Goal: Information Seeking & Learning: Find specific fact

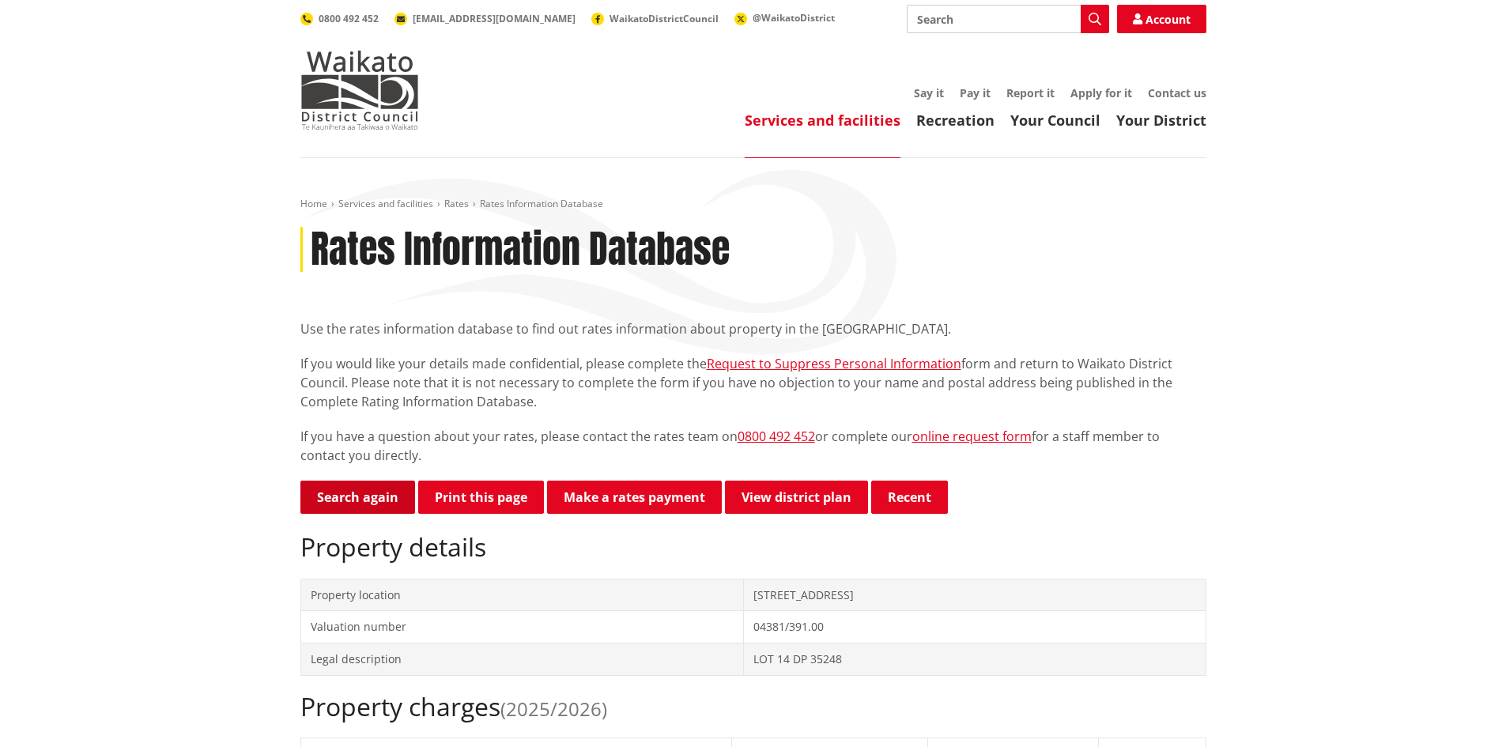
click at [344, 499] on link "Search again" at bounding box center [357, 497] width 115 height 33
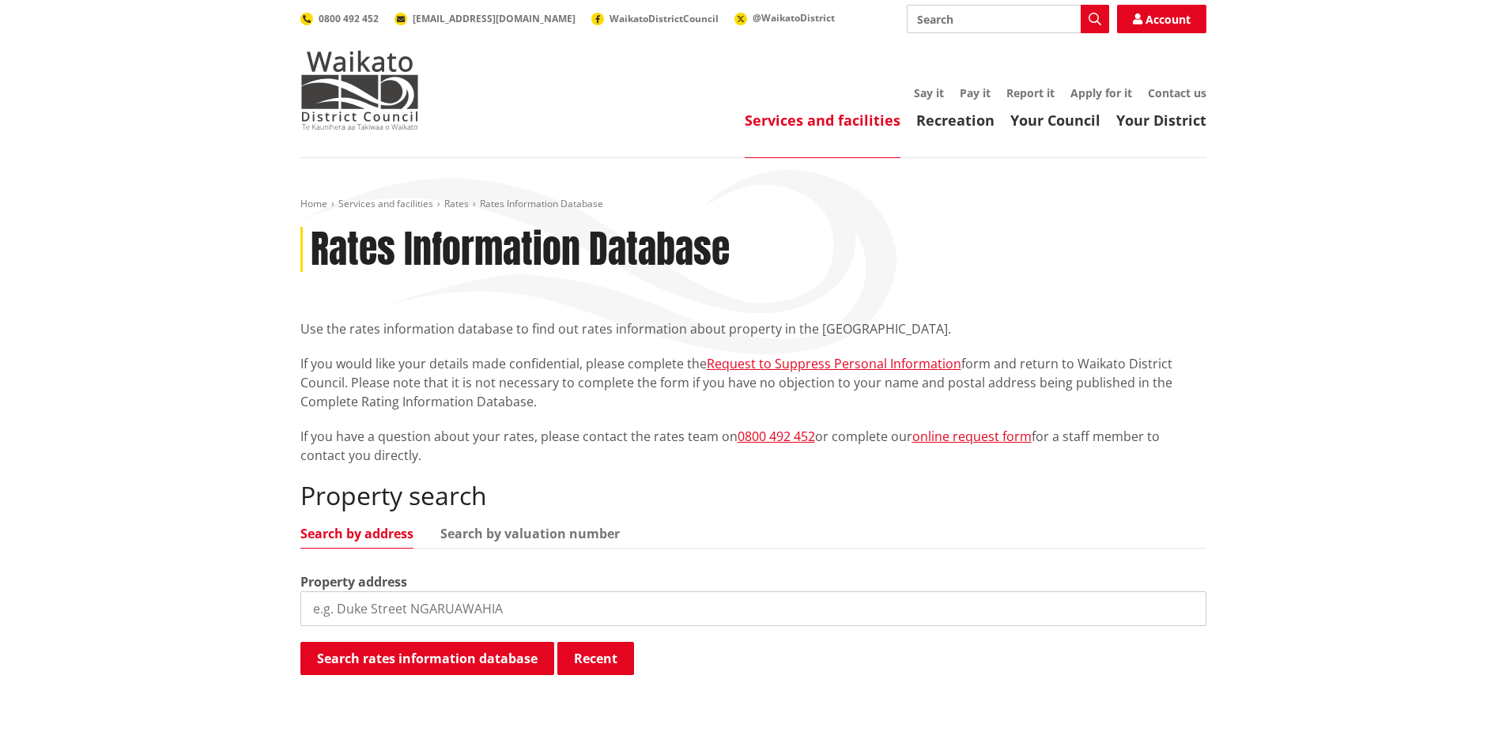
click at [341, 593] on input "search" at bounding box center [753, 608] width 906 height 35
type input "49 peach road"
click at [403, 660] on button "Search rates information database" at bounding box center [427, 658] width 254 height 33
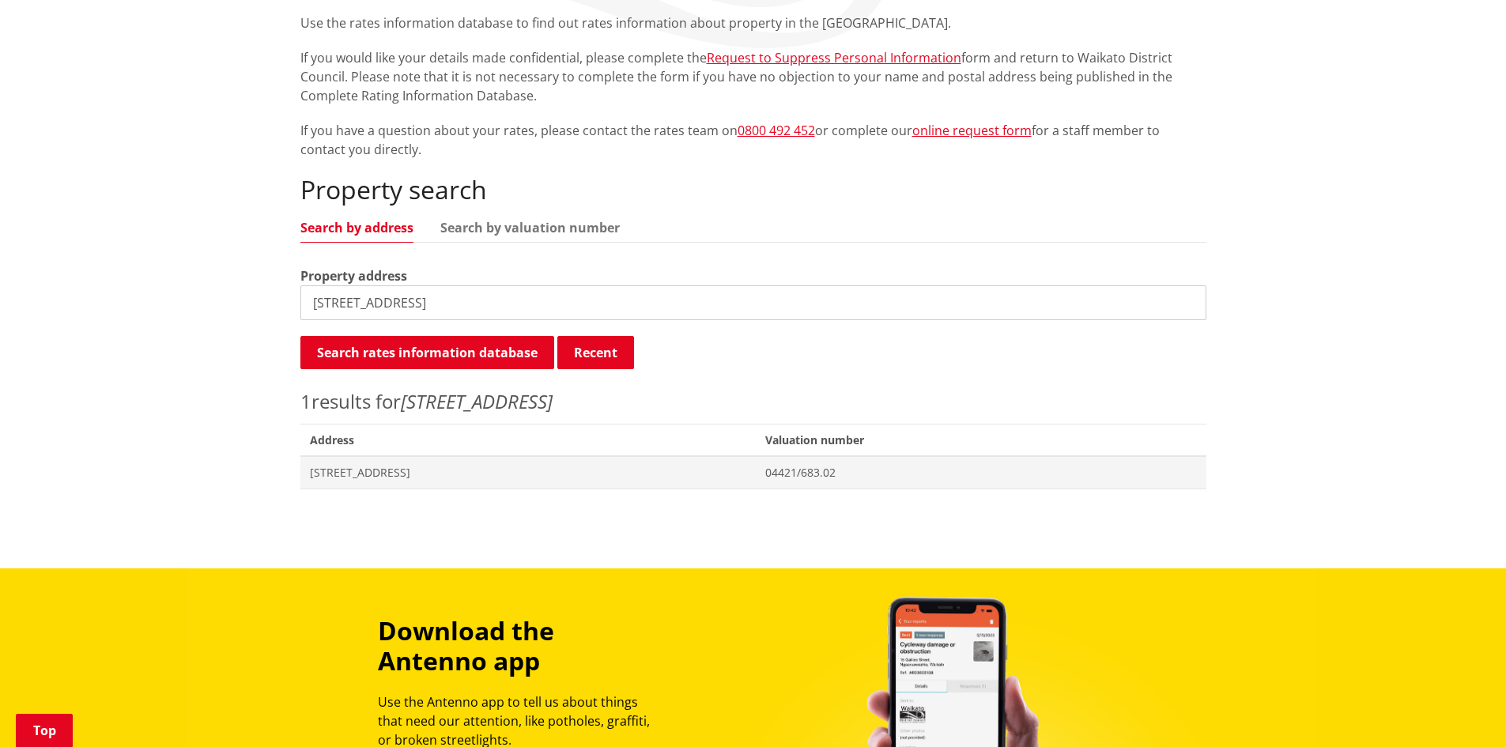
scroll to position [316, 0]
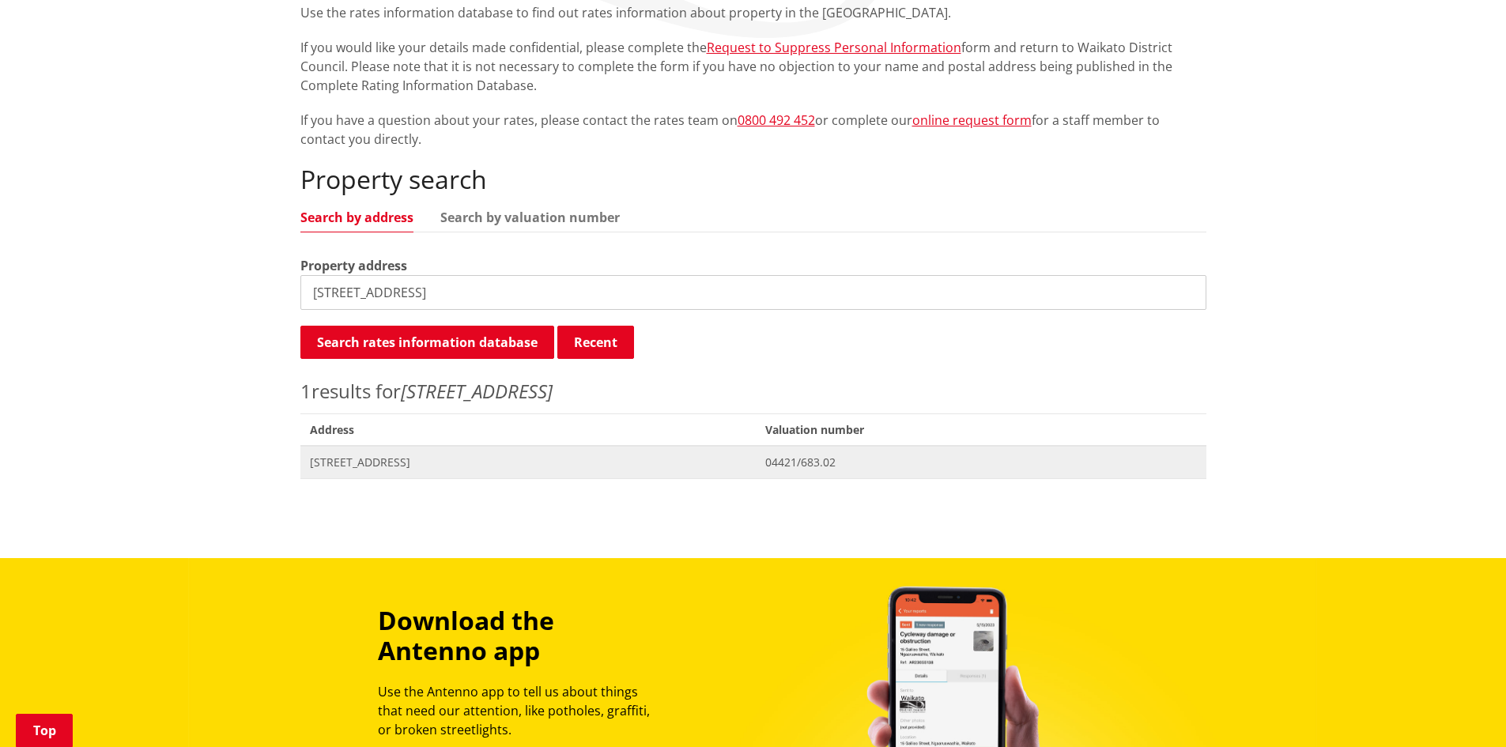
click at [422, 462] on span "49 Peach Road GORDONTON" at bounding box center [528, 463] width 437 height 16
